Goal: Check status

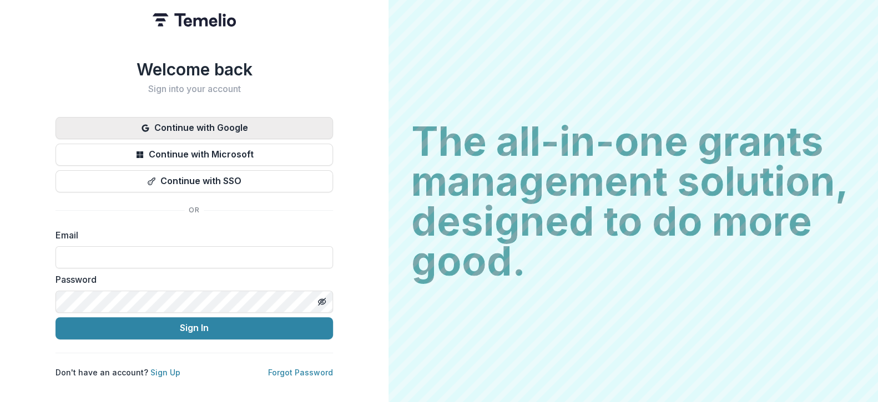
click at [219, 117] on button "Continue with Google" at bounding box center [195, 128] width 278 height 22
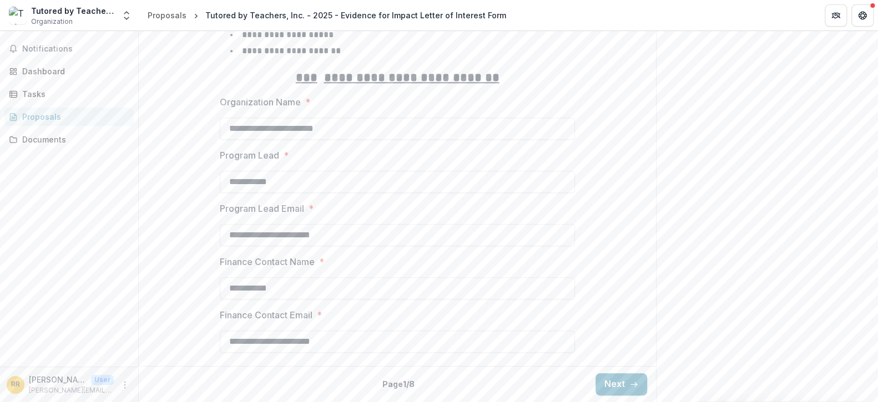
scroll to position [577, 0]
click at [624, 392] on button "Next" at bounding box center [622, 385] width 52 height 22
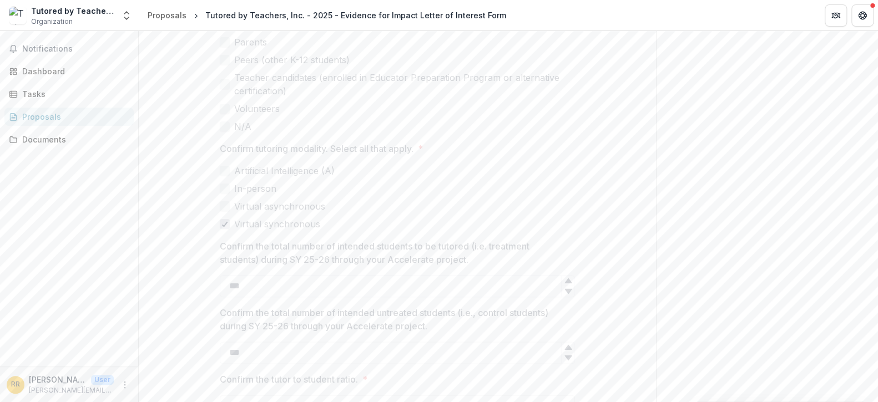
scroll to position [854, 0]
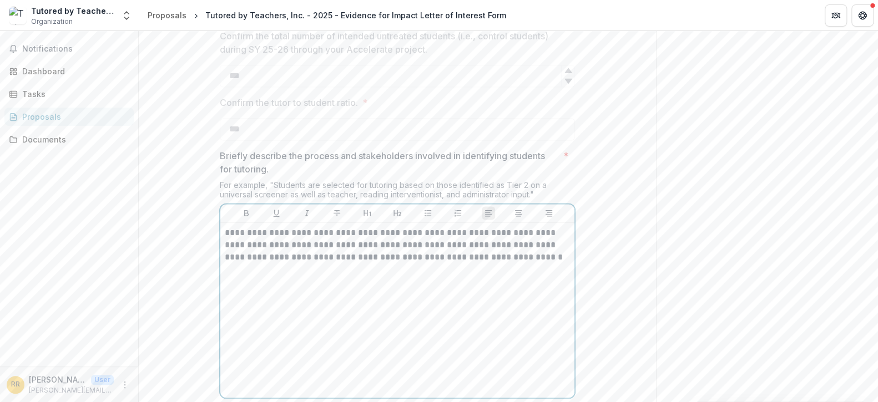
click at [387, 264] on p "**********" at bounding box center [397, 245] width 345 height 37
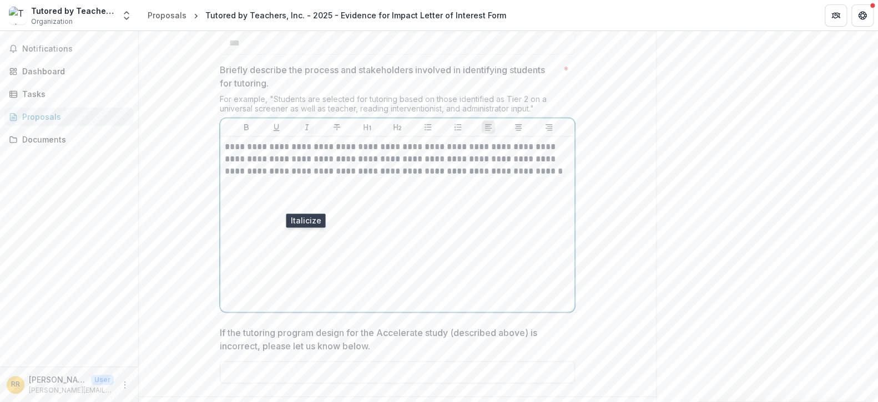
scroll to position [965, 0]
